Goal: Check status

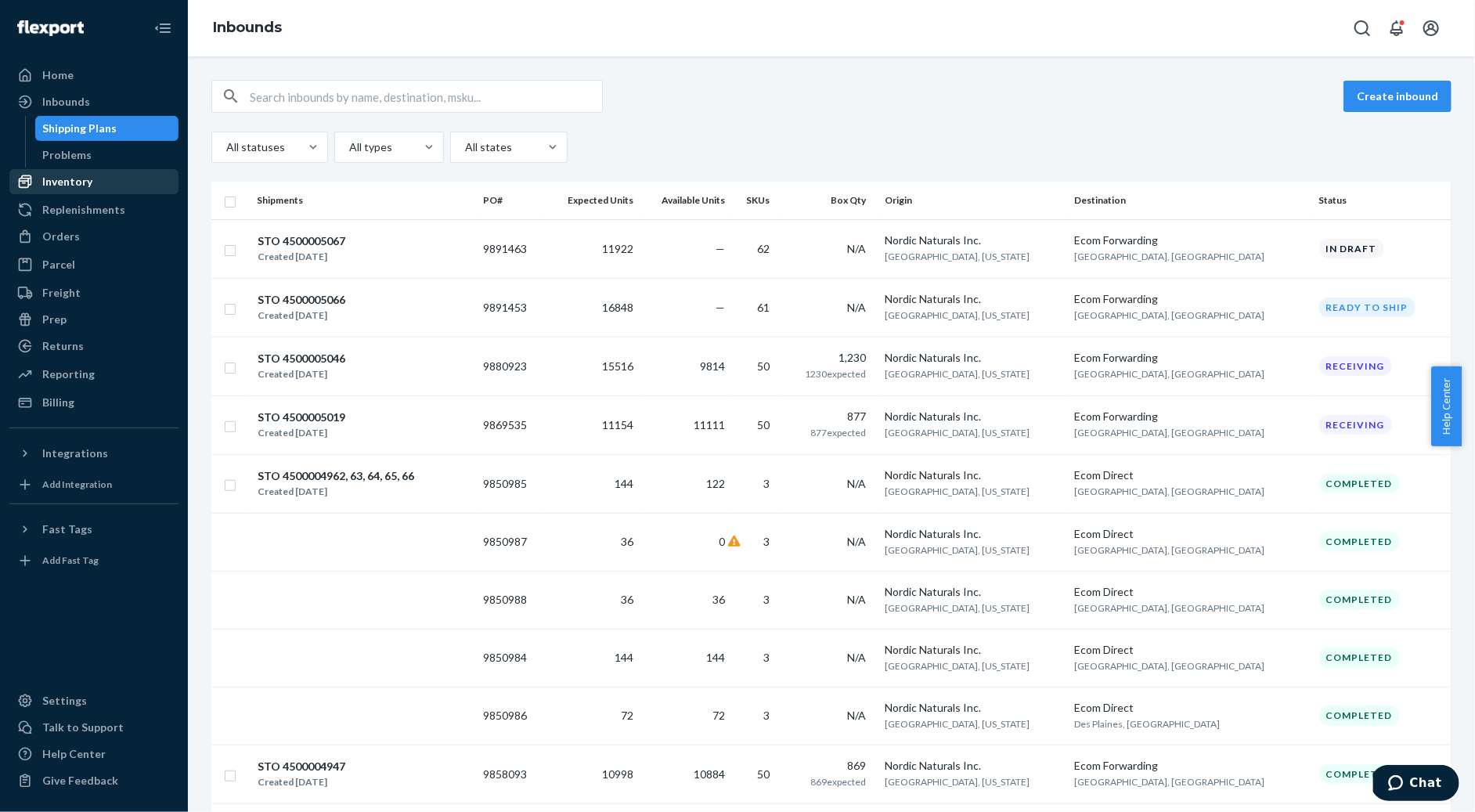
click at [78, 176] on div "Inventory" at bounding box center [67, 181] width 50 height 16
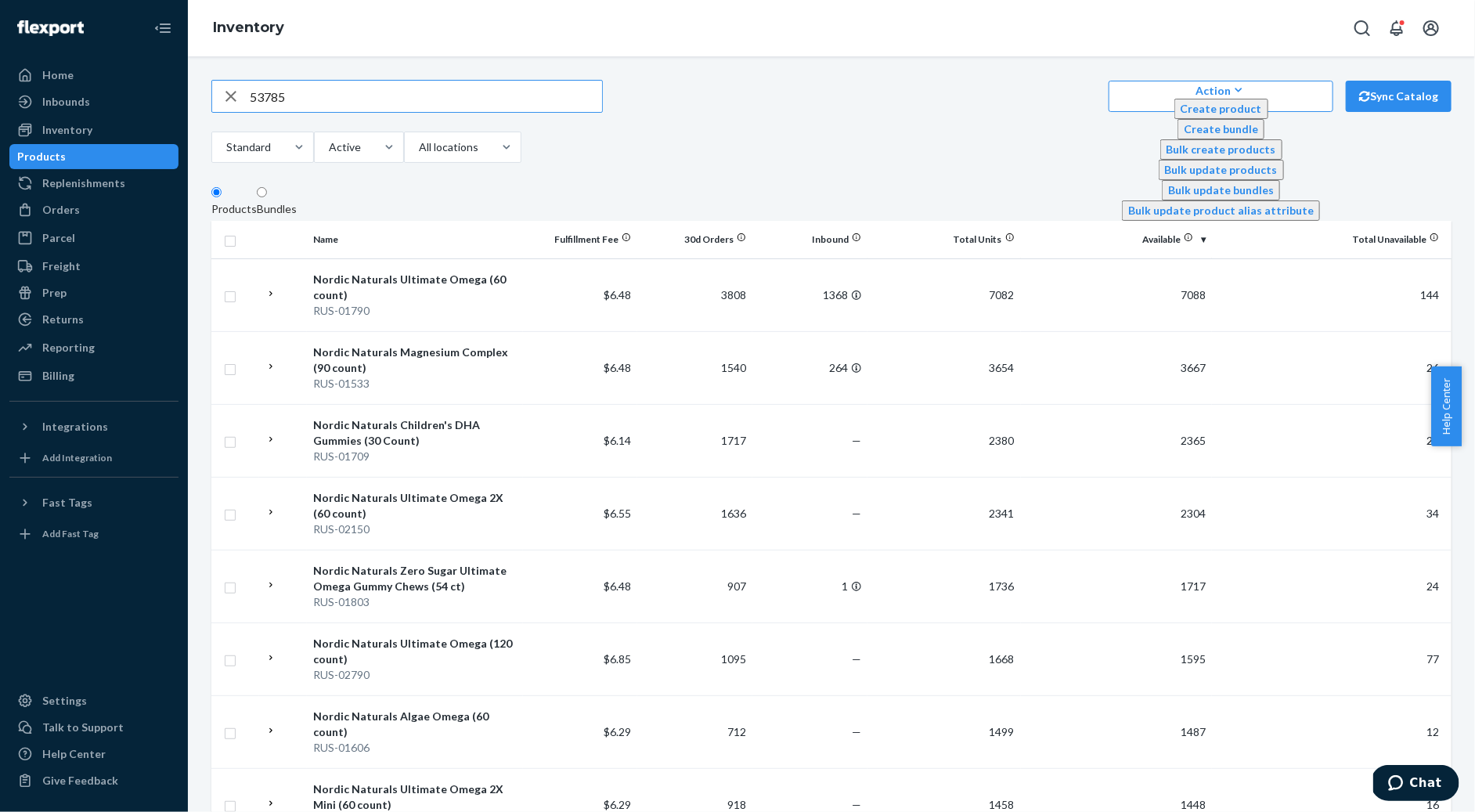
type input "53785"
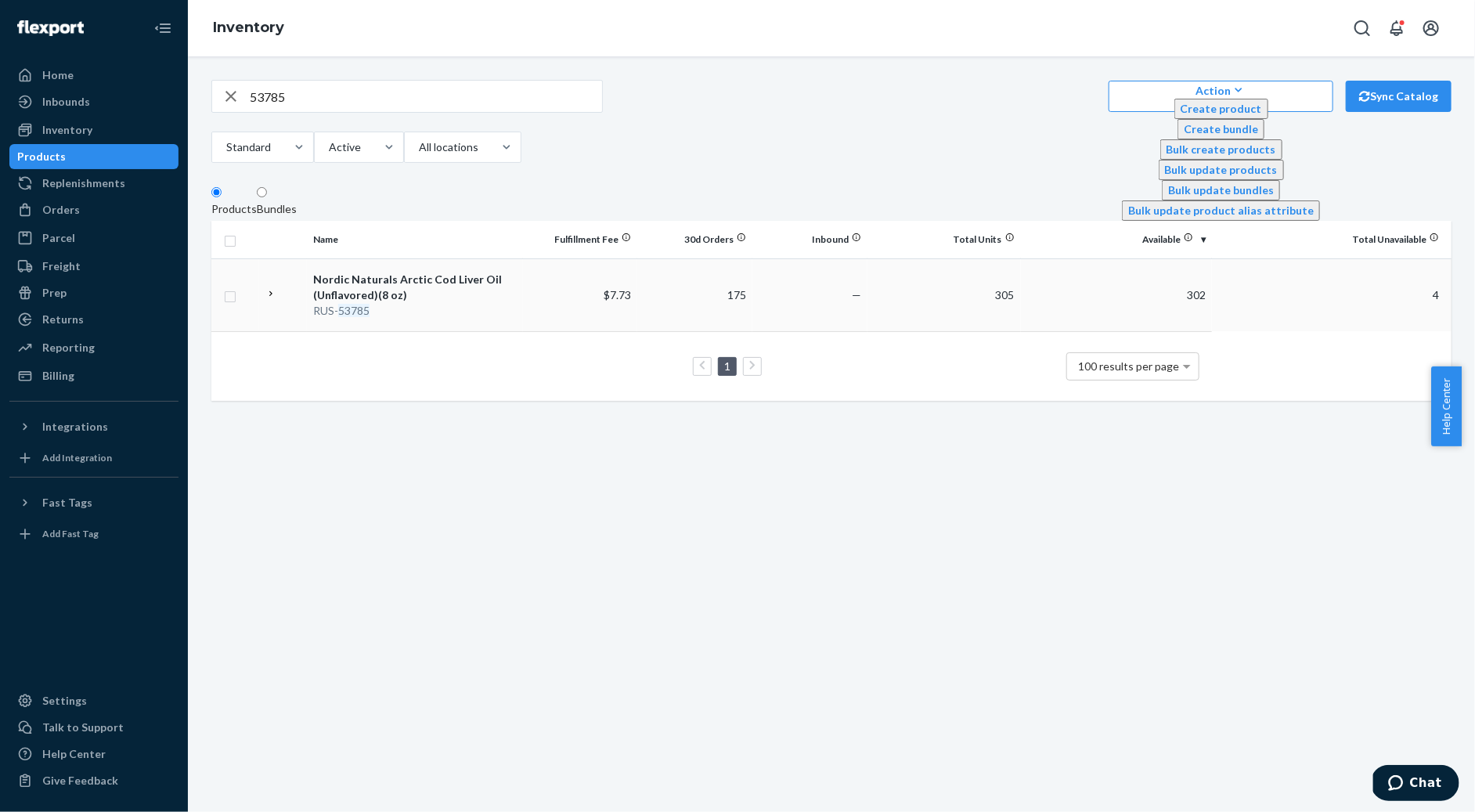
click at [495, 315] on div "RUS- 53785" at bounding box center [415, 311] width 203 height 16
